Goal: Find specific page/section: Find specific page/section

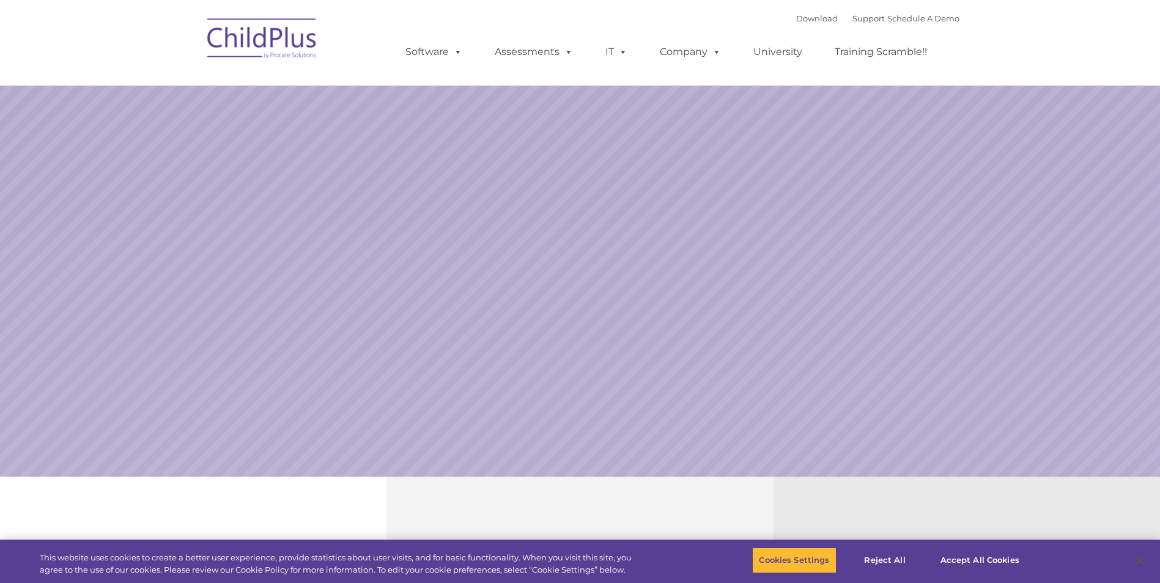
select select "MEDIUM"
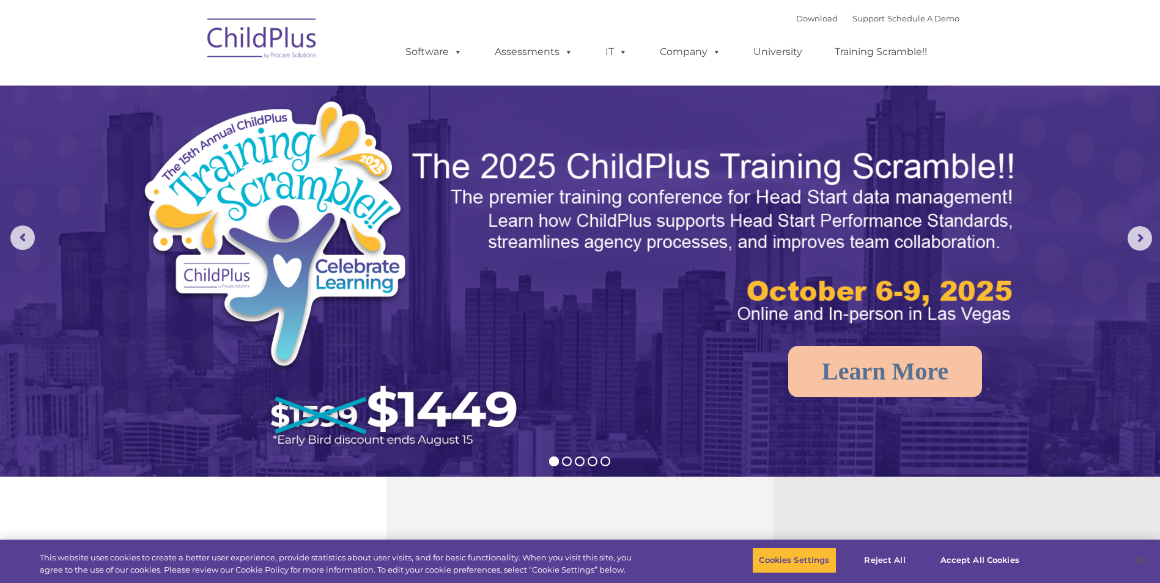
click at [287, 40] on img at bounding box center [262, 40] width 122 height 61
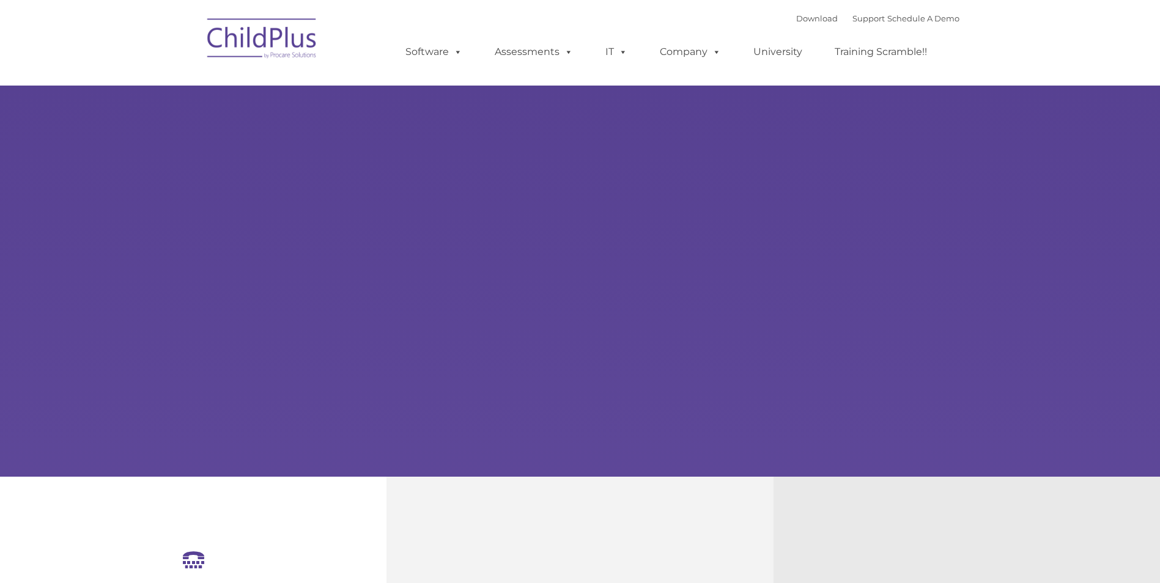
select select "MEDIUM"
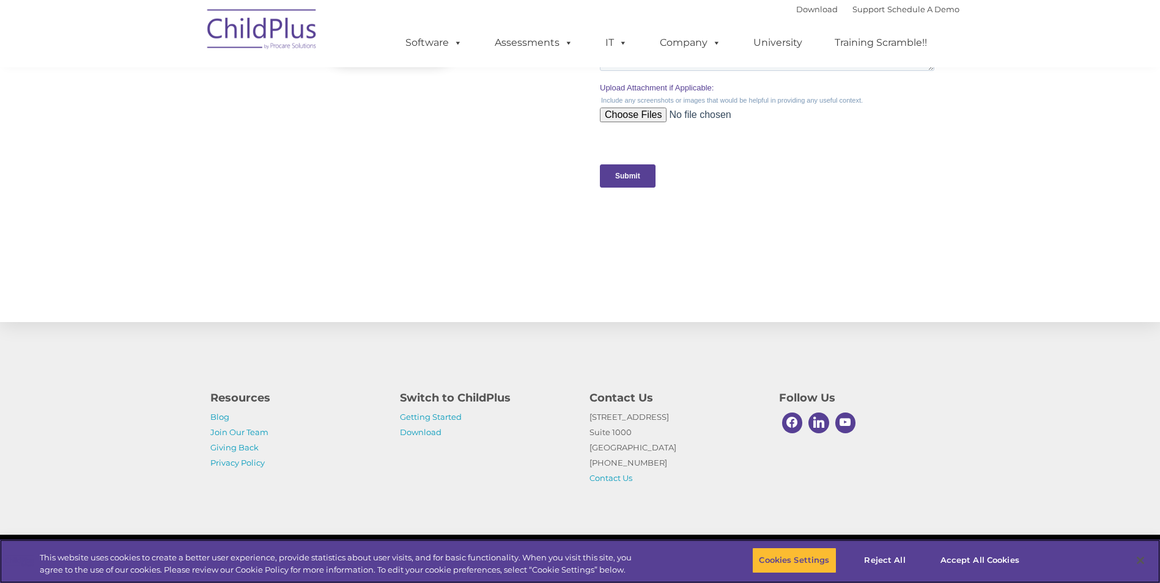
scroll to position [663, 0]
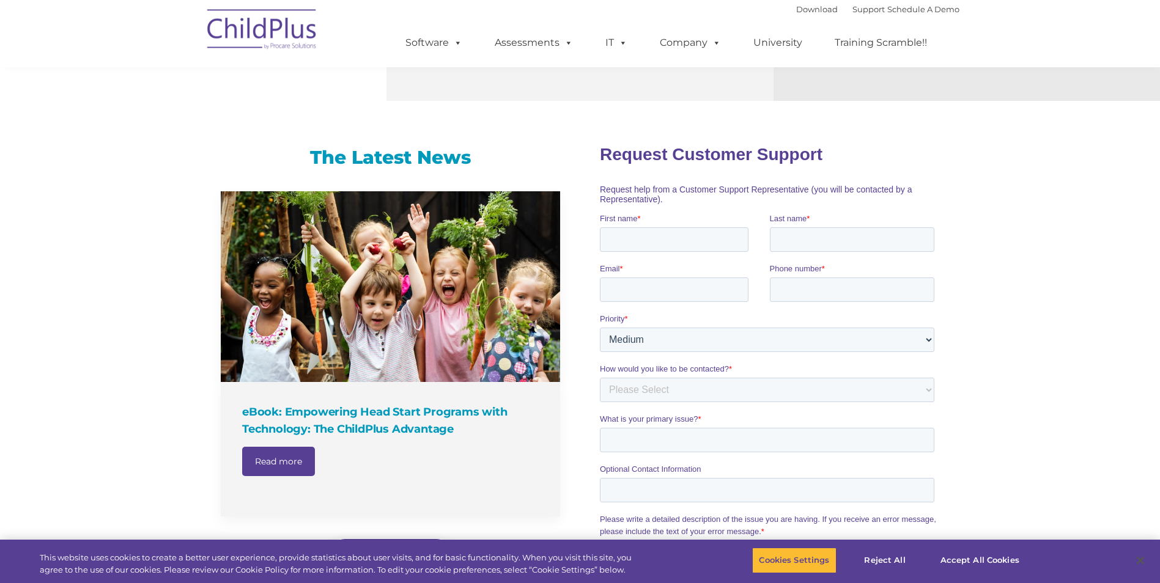
click at [1057, 39] on nav "Download Support | Schedule A Demo  MENU MENU Software ChildPlus: The original…" at bounding box center [580, 33] width 1160 height 67
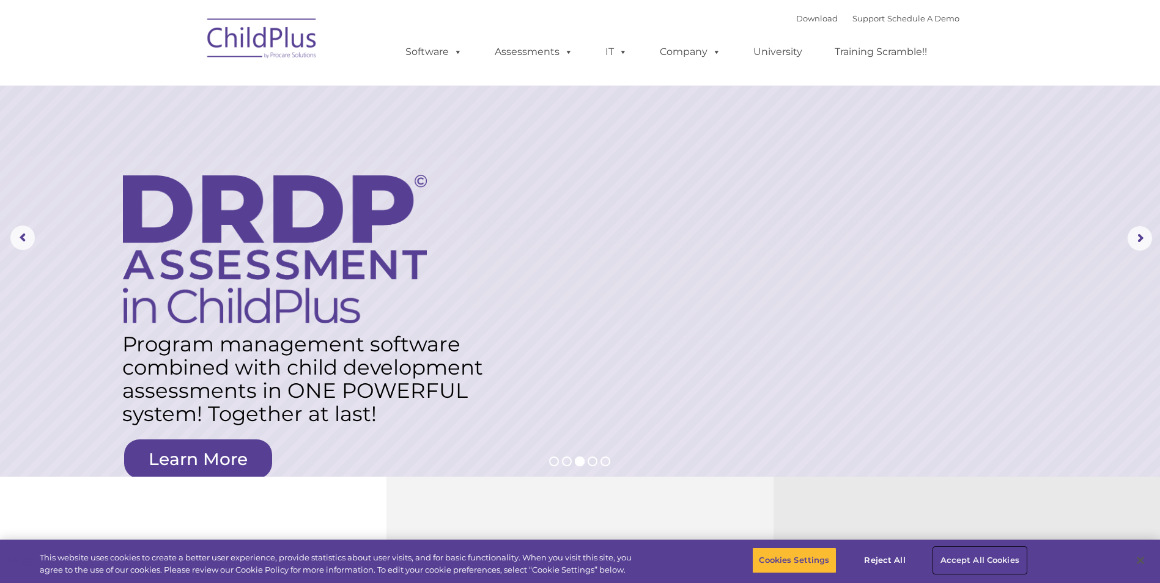
click at [1002, 556] on button "Accept All Cookies" at bounding box center [979, 561] width 92 height 26
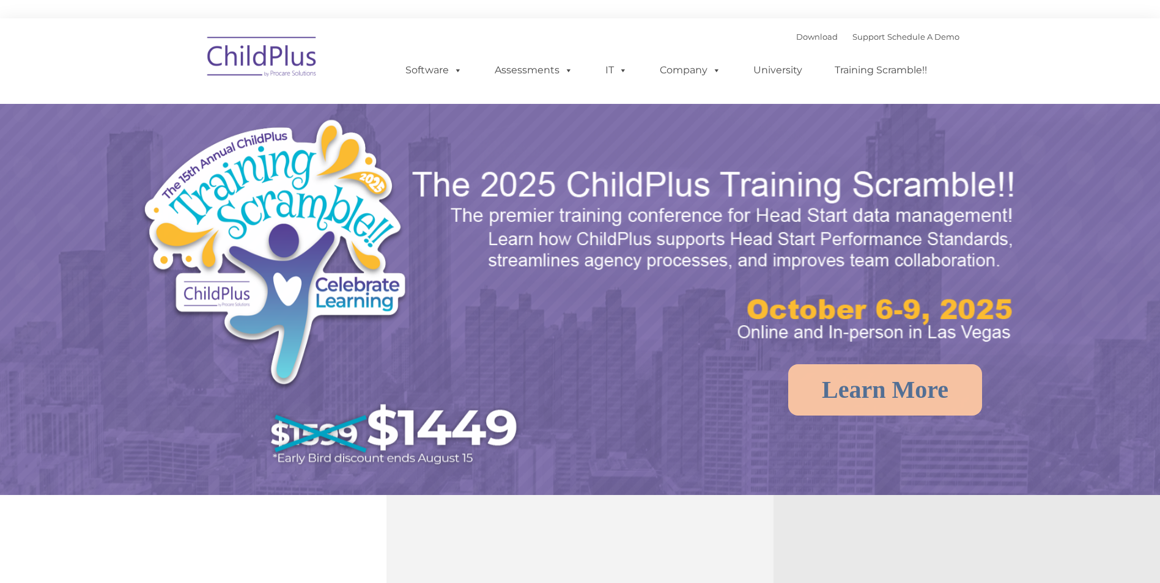
select select "MEDIUM"
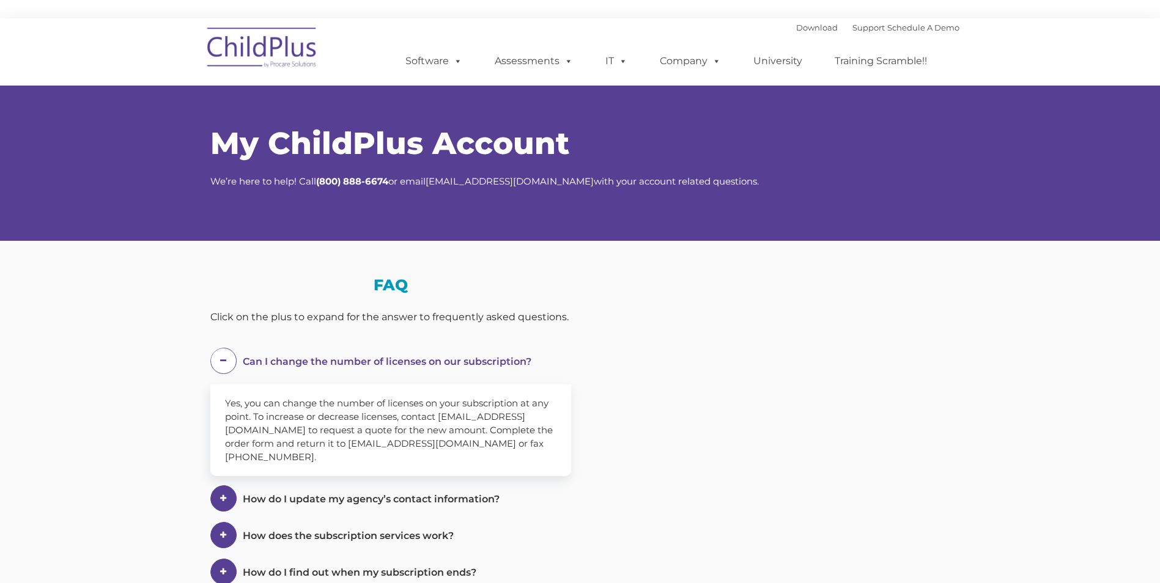
select select "MEDIUM"
